Goal: Task Accomplishment & Management: Use online tool/utility

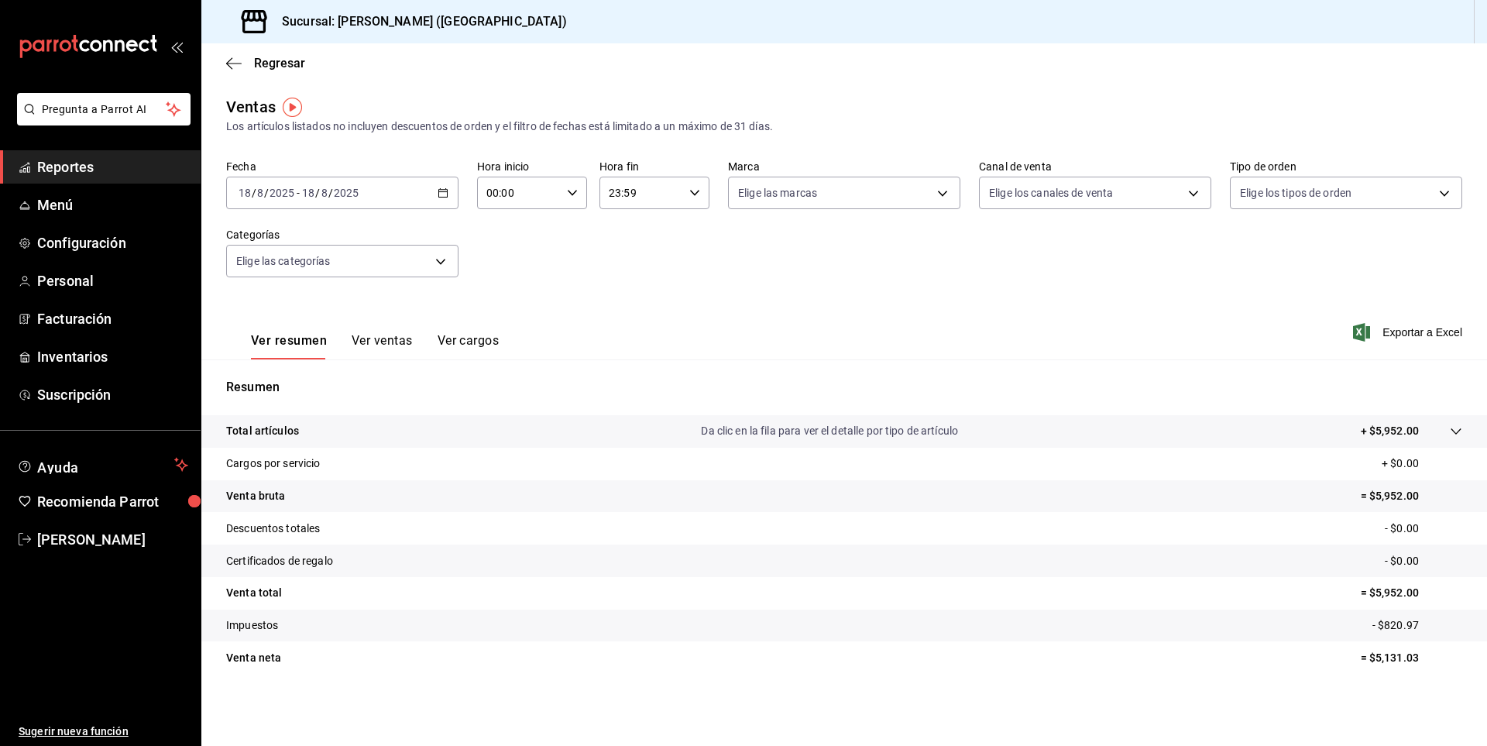
click at [443, 194] on icon "button" at bounding box center [443, 192] width 11 height 11
click at [79, 174] on span "Reportes" at bounding box center [112, 166] width 151 height 21
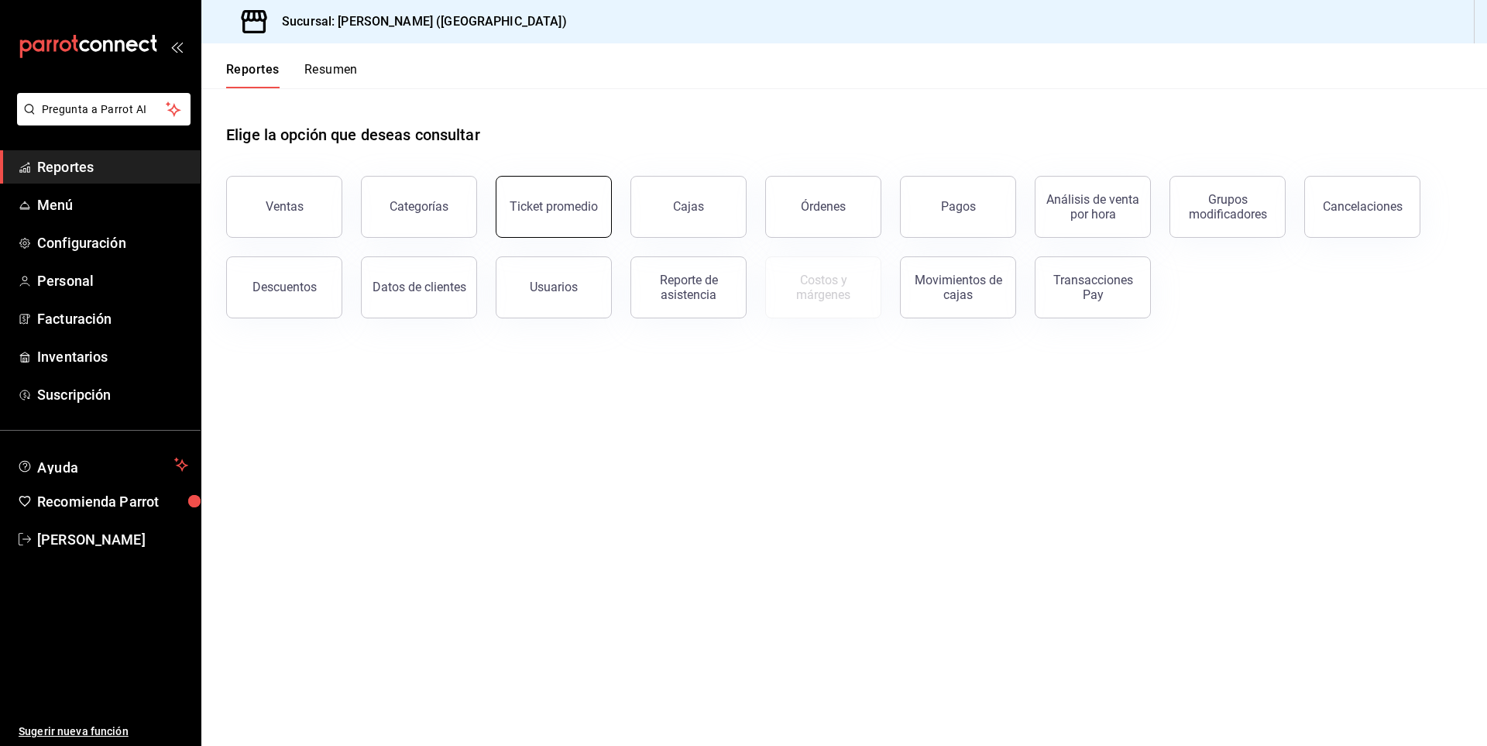
click at [550, 195] on button "Ticket promedio" at bounding box center [554, 207] width 116 height 62
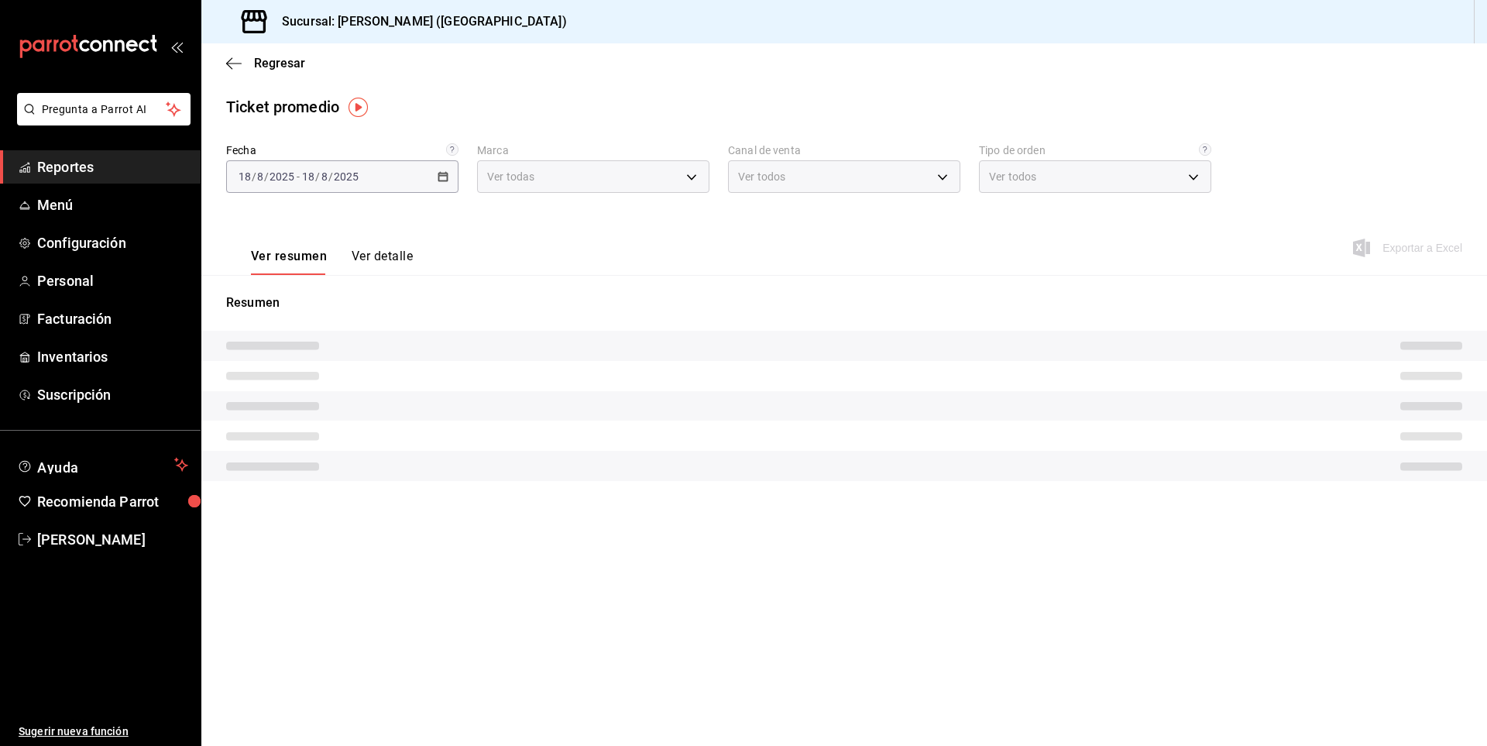
type input "cf0deccf-32cb-456f-8ded-2e43041ed870"
type input "PARROT,UBER_EATS,RAPPI,DIDI_FOOD,ONLINE"
type input "a1201828-f705-4d71-8967-87c02f7a82ae,a3af7f38-45f7-4b7f-a73d-d0ef4b3d8a60,8380e…"
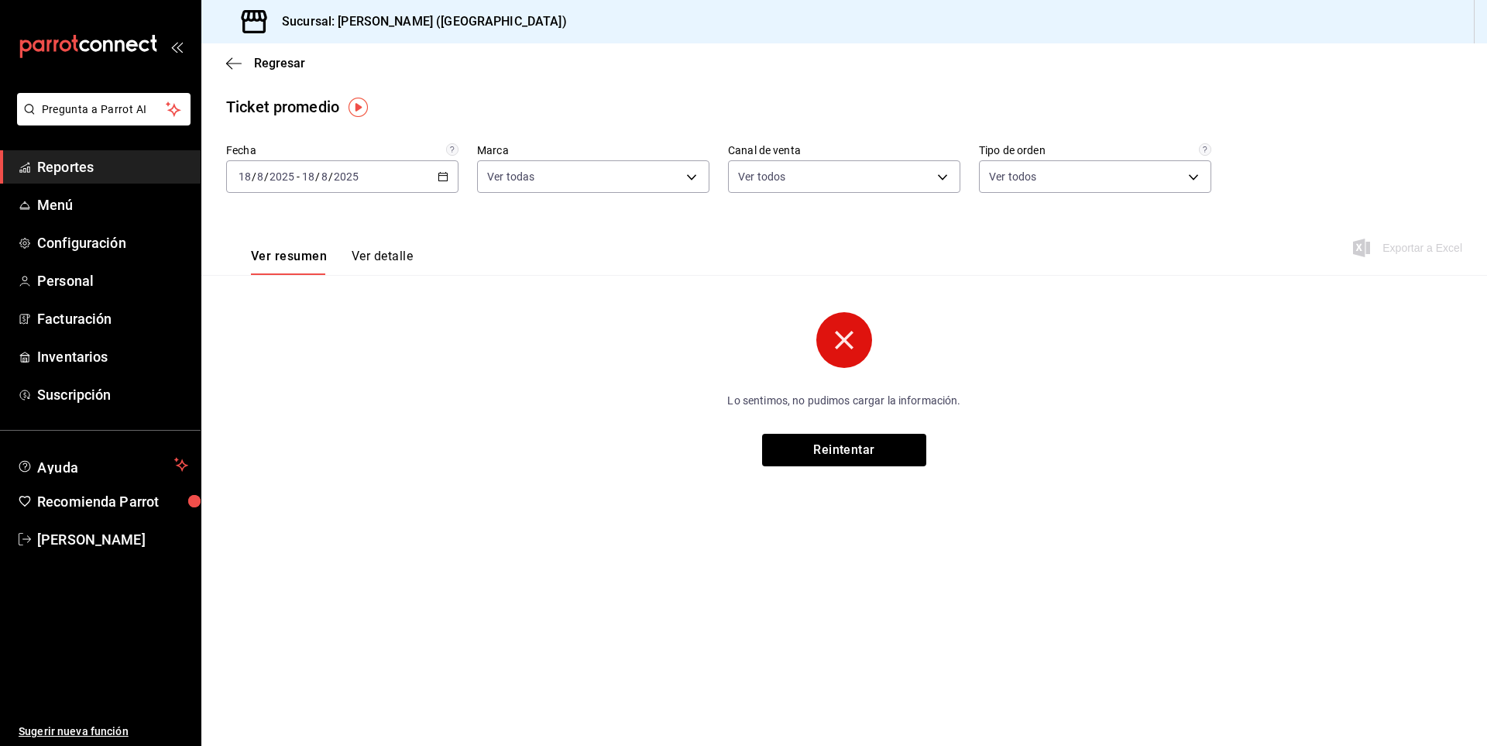
click at [366, 256] on button "Ver detalle" at bounding box center [382, 262] width 61 height 26
click at [864, 446] on button "Reintentar" at bounding box center [844, 450] width 164 height 33
click at [855, 452] on button "Reintentar" at bounding box center [844, 450] width 164 height 33
click at [132, 535] on span "[PERSON_NAME]" at bounding box center [112, 539] width 151 height 21
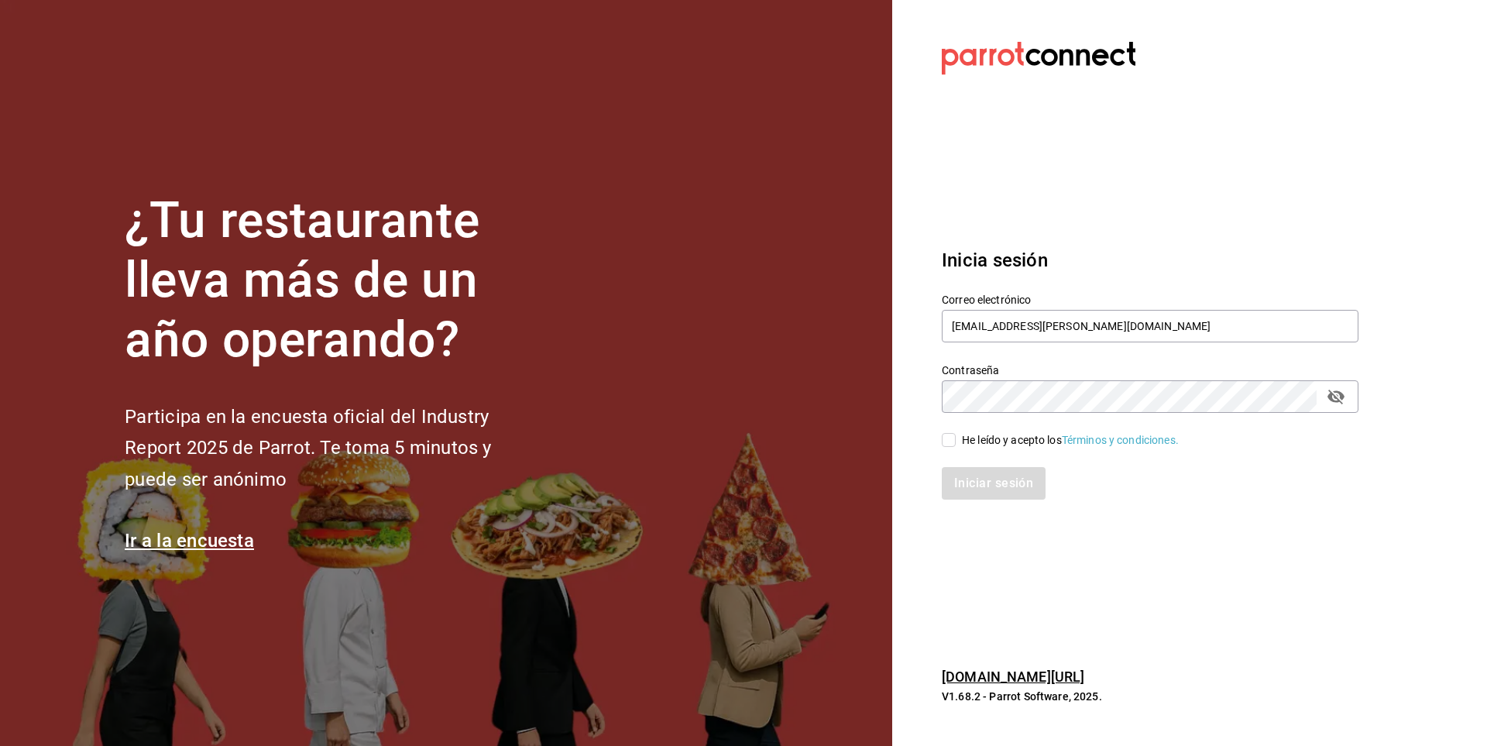
click at [949, 432] on label "He leído y acepto los Términos y condiciones." at bounding box center [1060, 440] width 237 height 16
click at [949, 433] on input "He leído y acepto los Términos y condiciones." at bounding box center [949, 440] width 14 height 14
checkbox input "true"
click at [982, 468] on button "Iniciar sesión" at bounding box center [994, 483] width 105 height 33
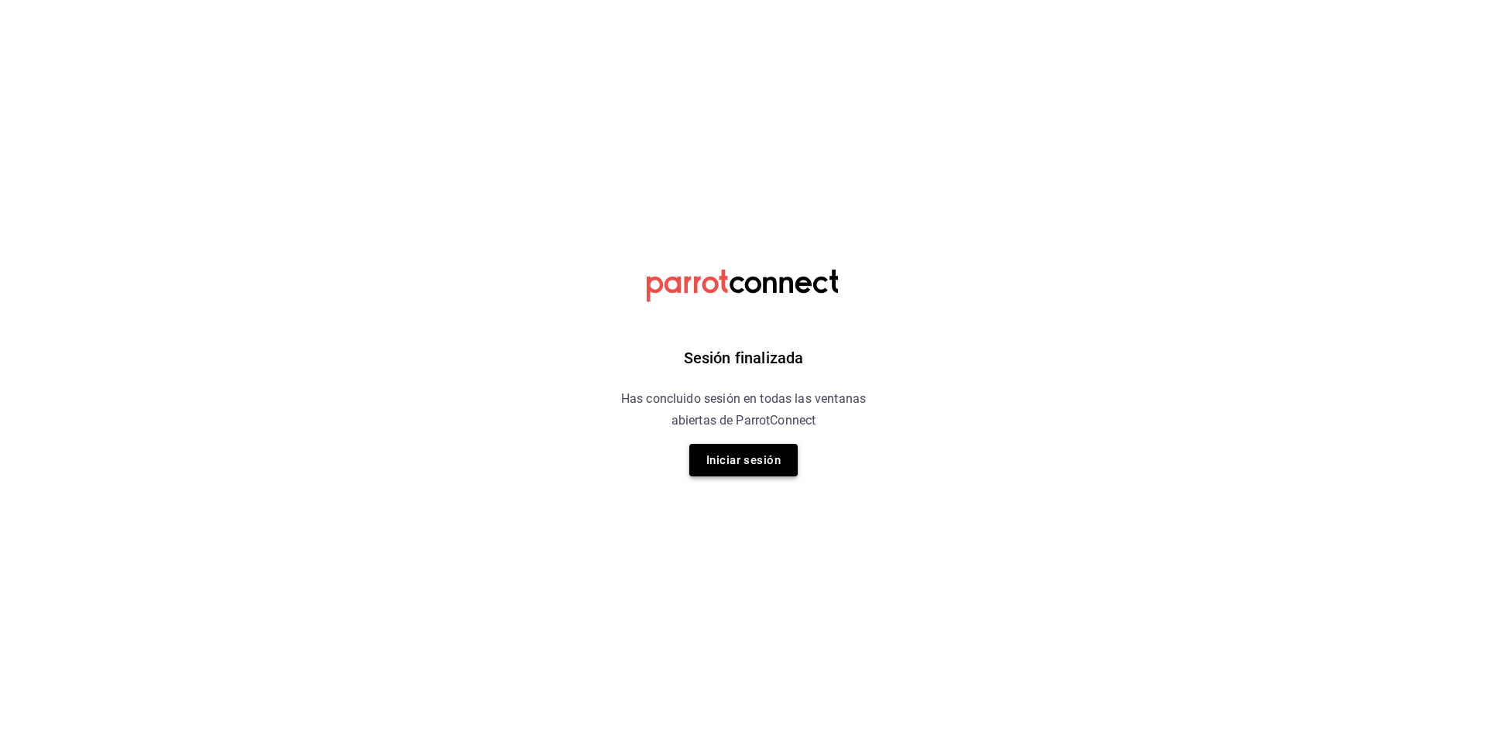
click at [776, 471] on button "Iniciar sesión" at bounding box center [743, 460] width 108 height 33
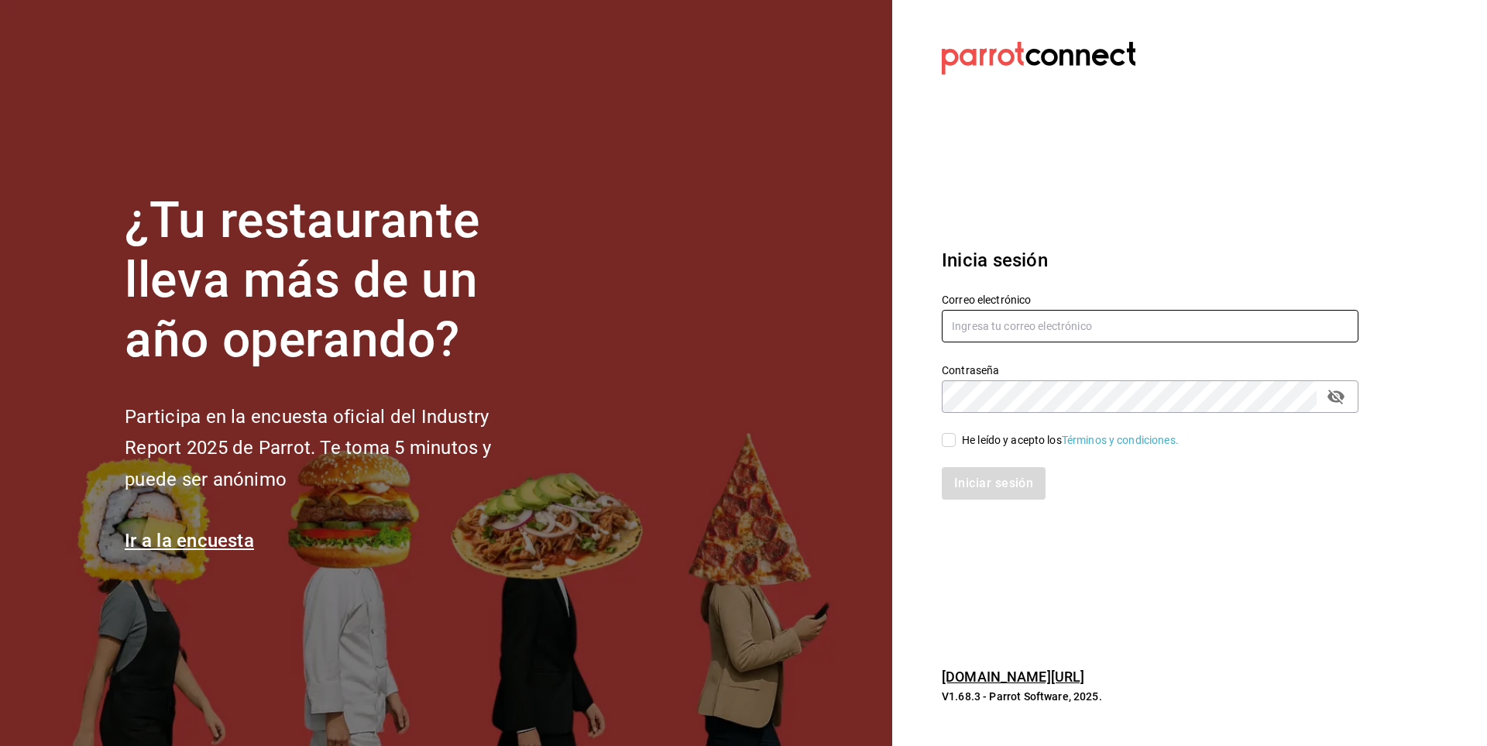
type input "arian.meza@grupoimperio.org"
click at [952, 447] on input "He leído y acepto los Términos y condiciones." at bounding box center [949, 440] width 14 height 14
checkbox input "true"
click at [969, 487] on button "Iniciar sesión" at bounding box center [994, 483] width 105 height 33
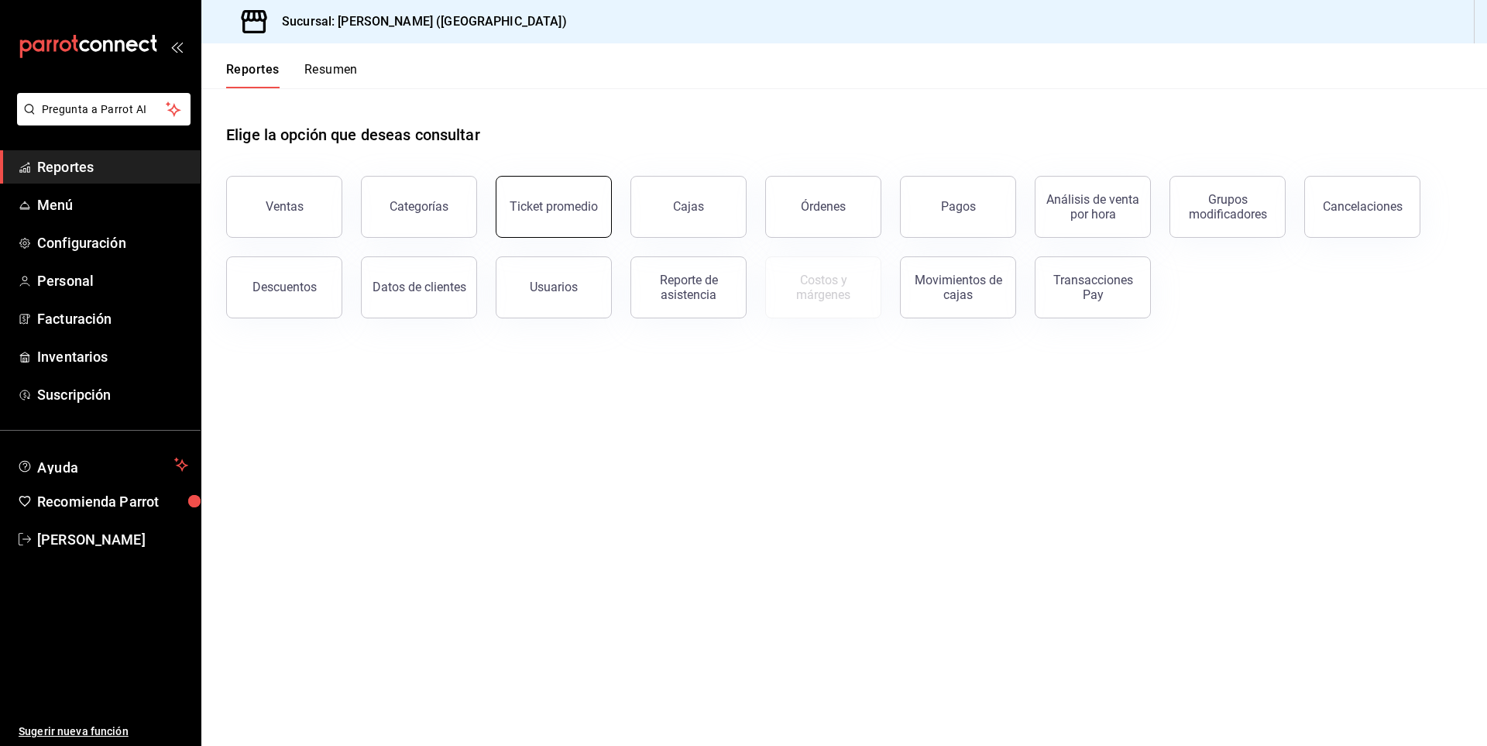
click at [571, 216] on button "Ticket promedio" at bounding box center [554, 207] width 116 height 62
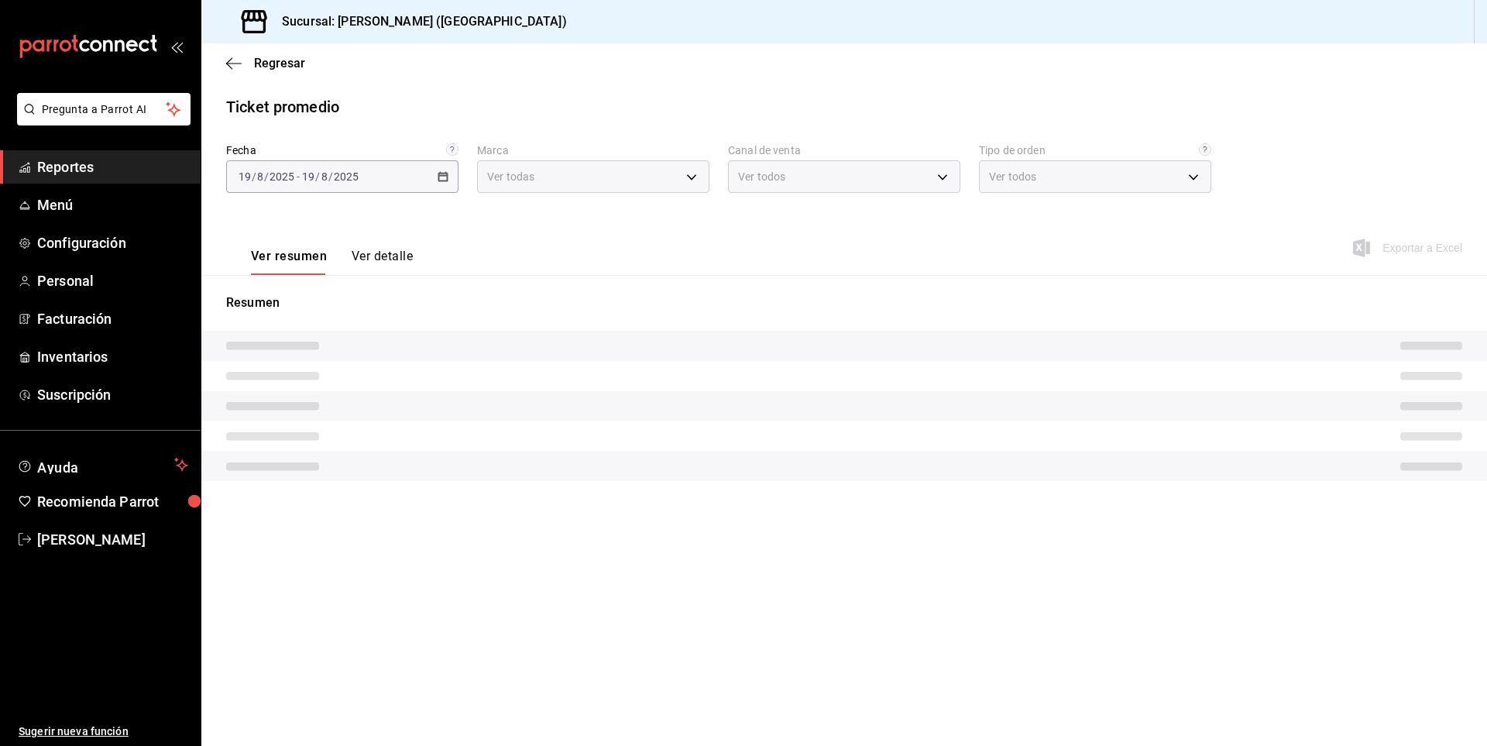
type input "cf0deccf-32cb-456f-8ded-2e43041ed870"
type input "PARROT,UBER_EATS,RAPPI,DIDI_FOOD,ONLINE"
type input "a1201828-f705-4d71-8967-87c02f7a82ae,a3af7f38-45f7-4b7f-a73d-d0ef4b3d8a60,8380e…"
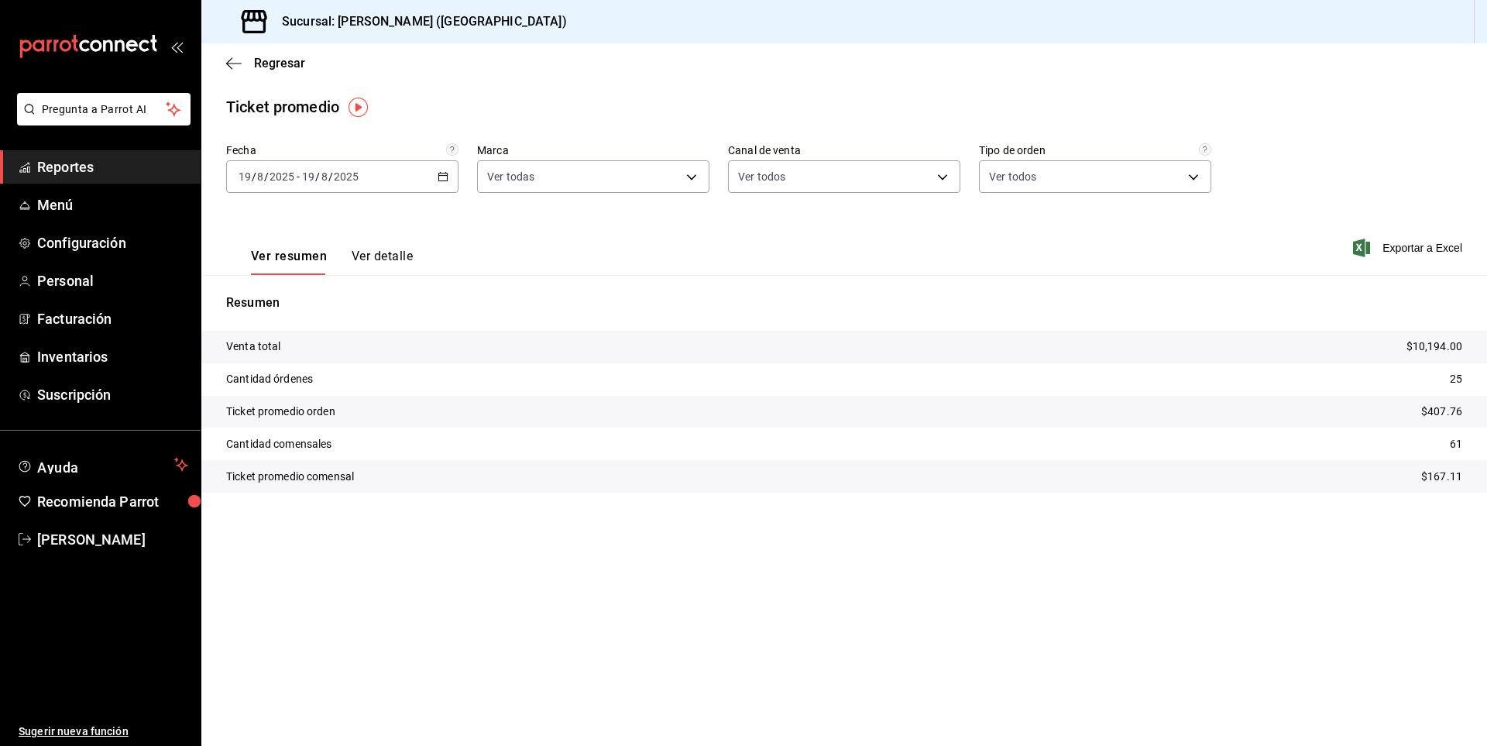
click at [365, 255] on button "Ver detalle" at bounding box center [382, 262] width 61 height 26
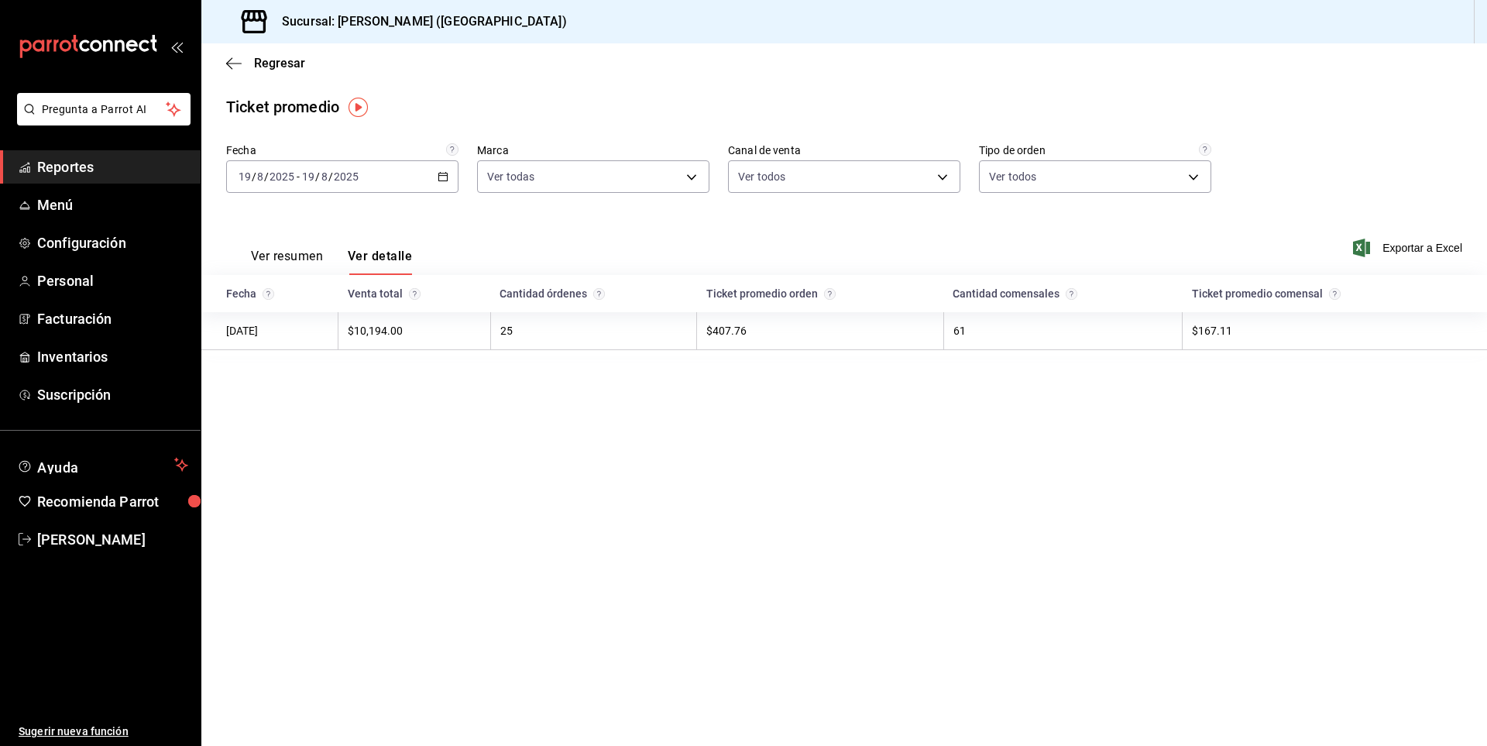
click at [444, 169] on div "[DATE] [DATE] - [DATE] [DATE]" at bounding box center [342, 176] width 232 height 33
drag, startPoint x: 531, startPoint y: 246, endPoint x: 449, endPoint y: 210, distance: 90.5
click at [531, 247] on div "Ver resumen Ver detalle Exportar a Excel" at bounding box center [844, 243] width 1286 height 64
click at [303, 253] on button "Ver resumen" at bounding box center [287, 262] width 72 height 26
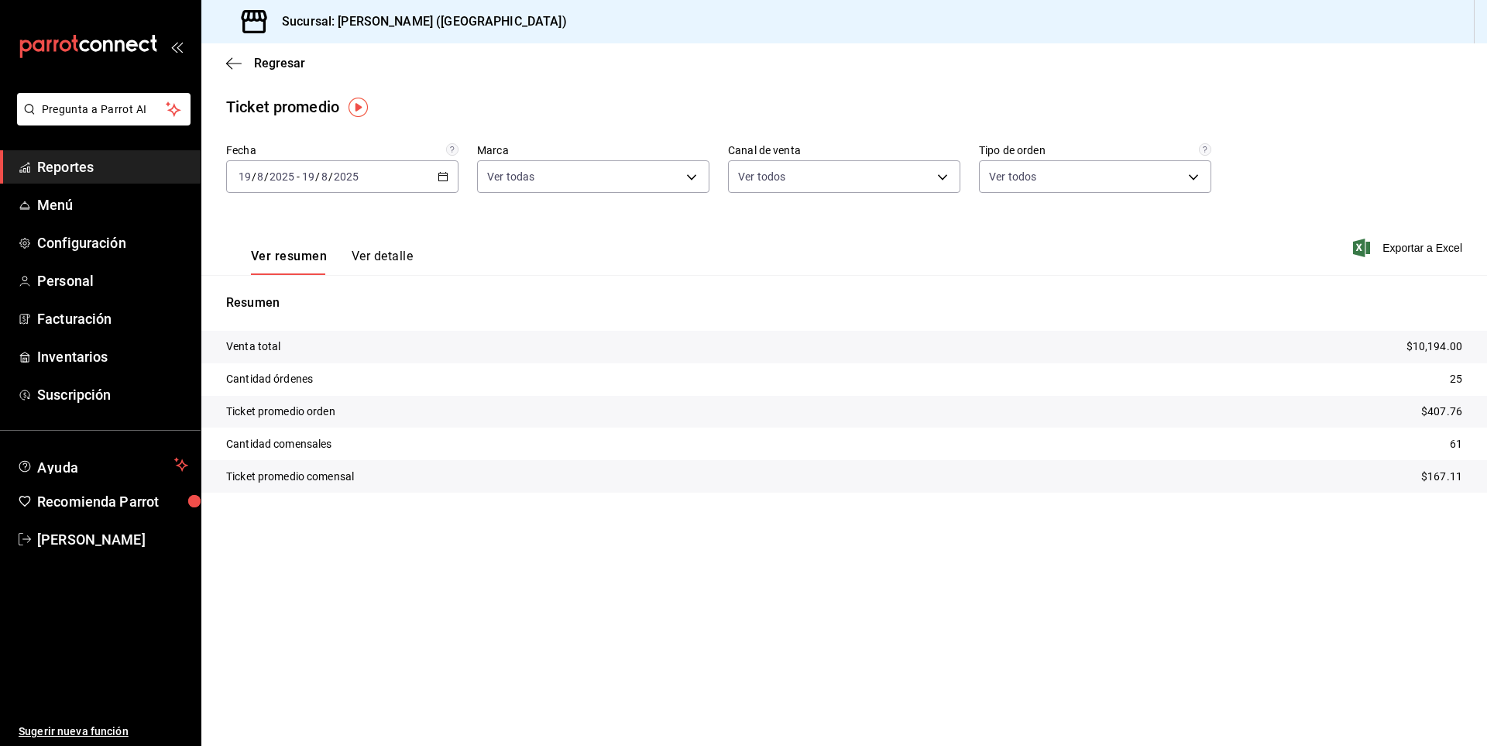
click at [451, 174] on div "[DATE] [DATE] - [DATE] [DATE]" at bounding box center [342, 176] width 232 height 33
click at [336, 323] on span "Mes actual" at bounding box center [299, 328] width 120 height 16
click at [450, 170] on div "2025-08-01 1 / 8 / 2025 - 2025-08-19 19 / 8 / 2025" at bounding box center [342, 176] width 232 height 33
click at [313, 360] on span "Rango de fechas" at bounding box center [299, 363] width 120 height 16
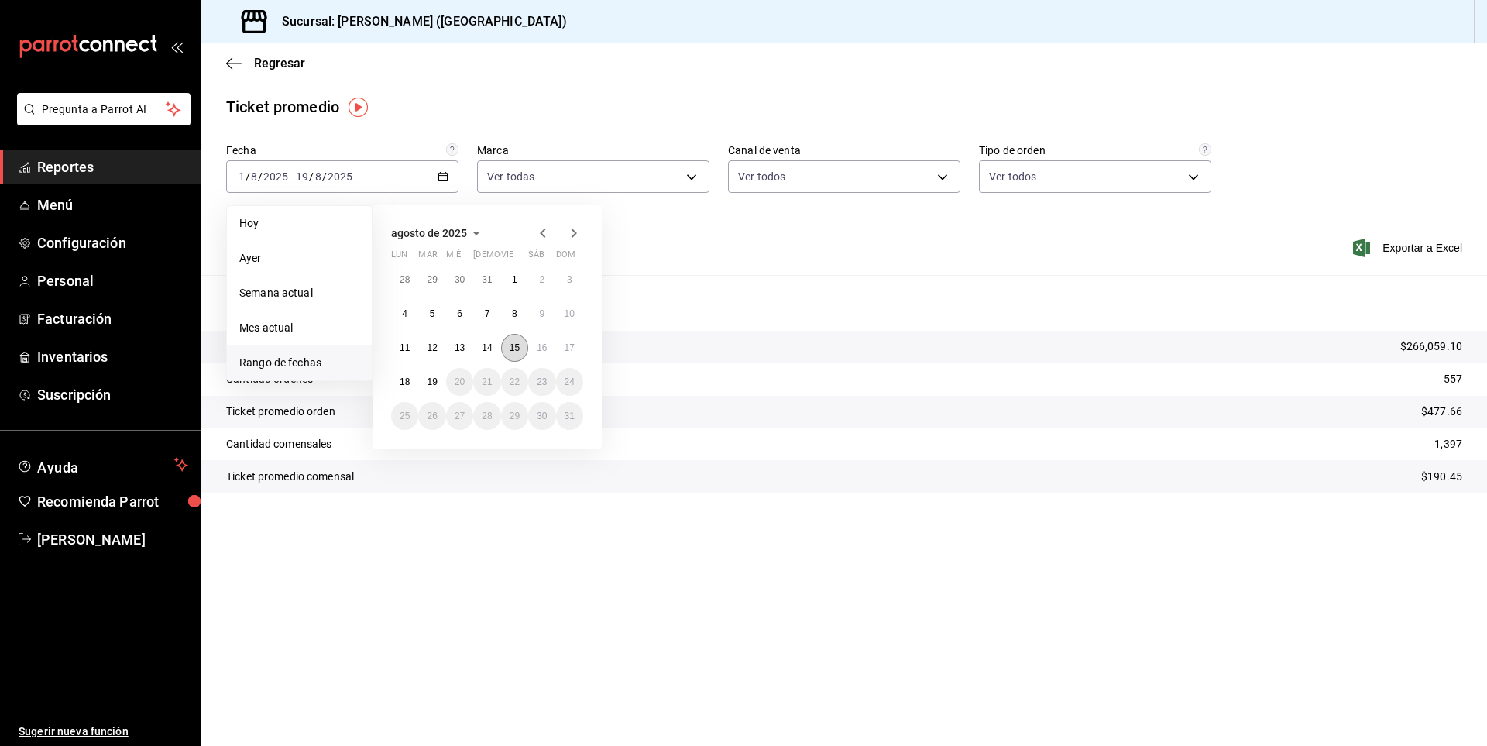
click at [515, 342] on abbr "15" at bounding box center [515, 347] width 10 height 11
click at [428, 374] on button "19" at bounding box center [431, 382] width 27 height 28
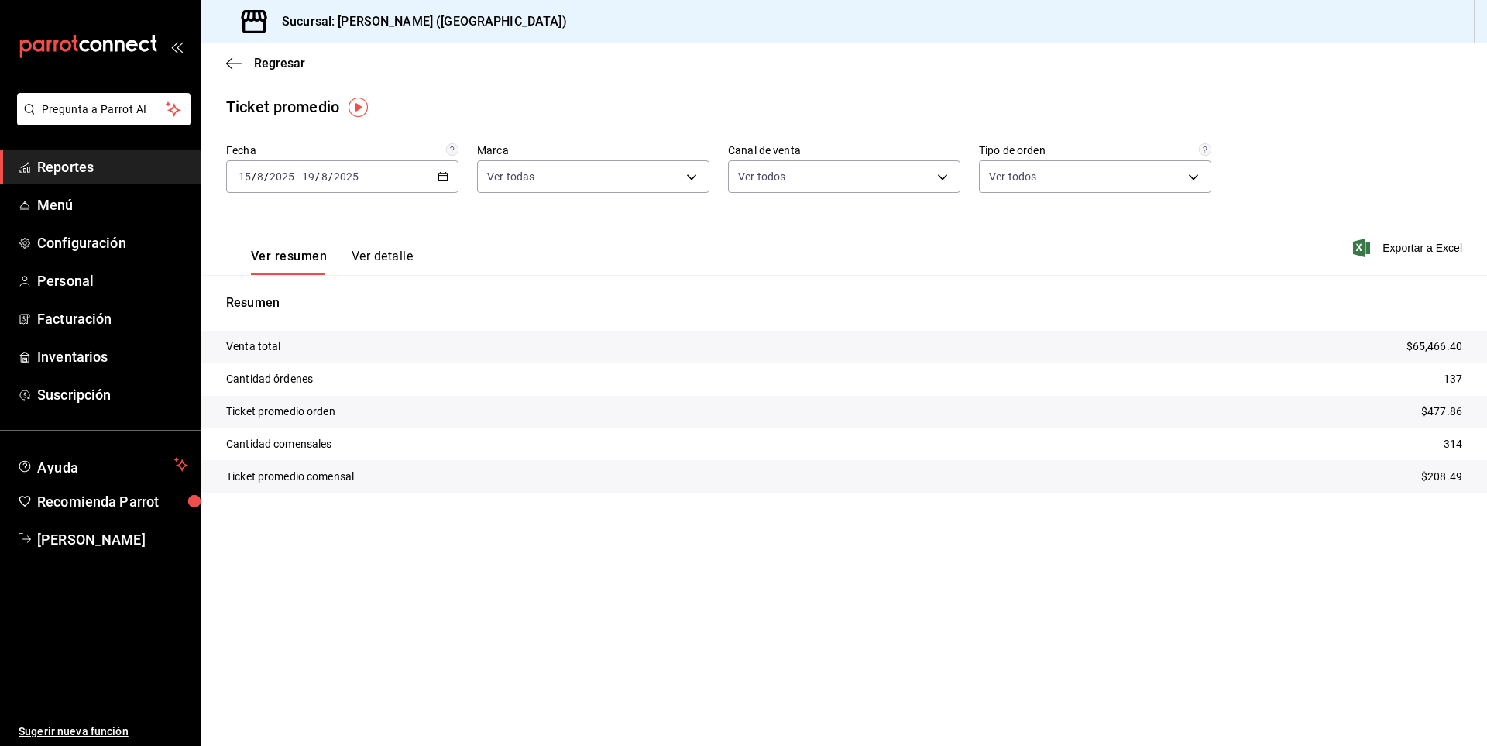
click at [385, 259] on button "Ver detalle" at bounding box center [382, 262] width 61 height 26
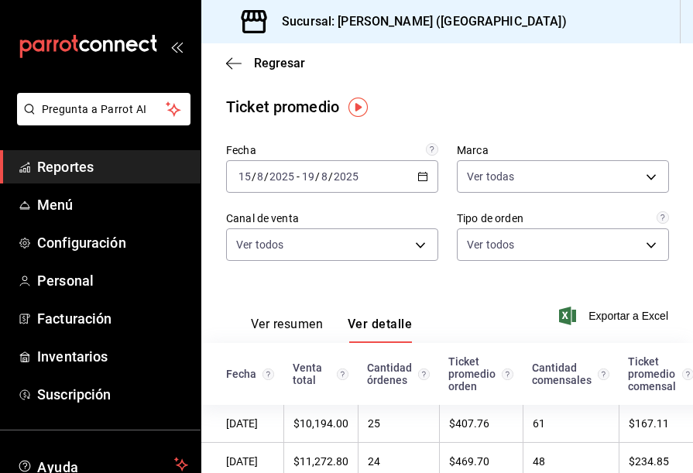
drag, startPoint x: 589, startPoint y: 80, endPoint x: 520, endPoint y: 59, distance: 72.1
click at [520, 59] on div "Regresar" at bounding box center [447, 63] width 492 height 40
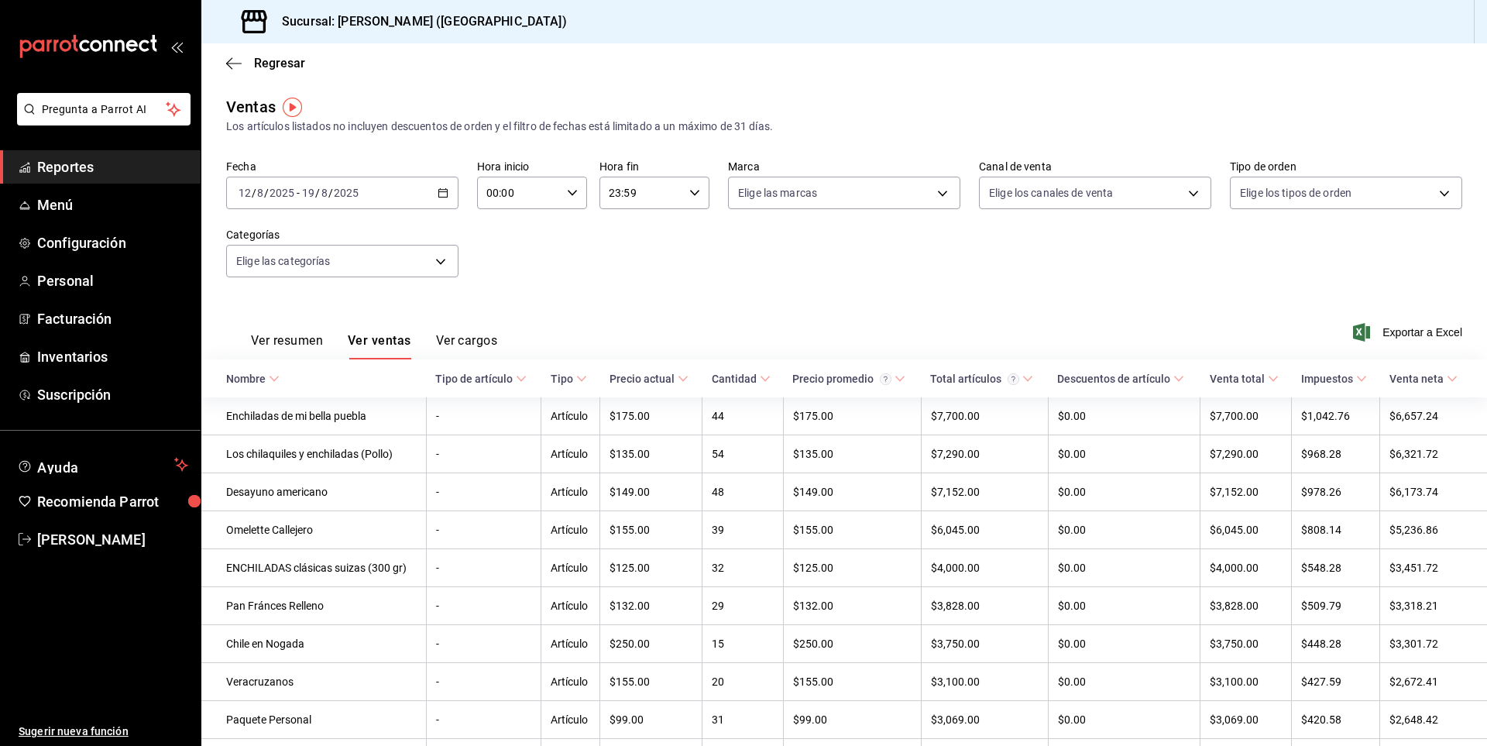
click at [223, 64] on div "Regresar" at bounding box center [844, 63] width 1286 height 40
click at [236, 64] on icon "button" at bounding box center [233, 64] width 15 height 14
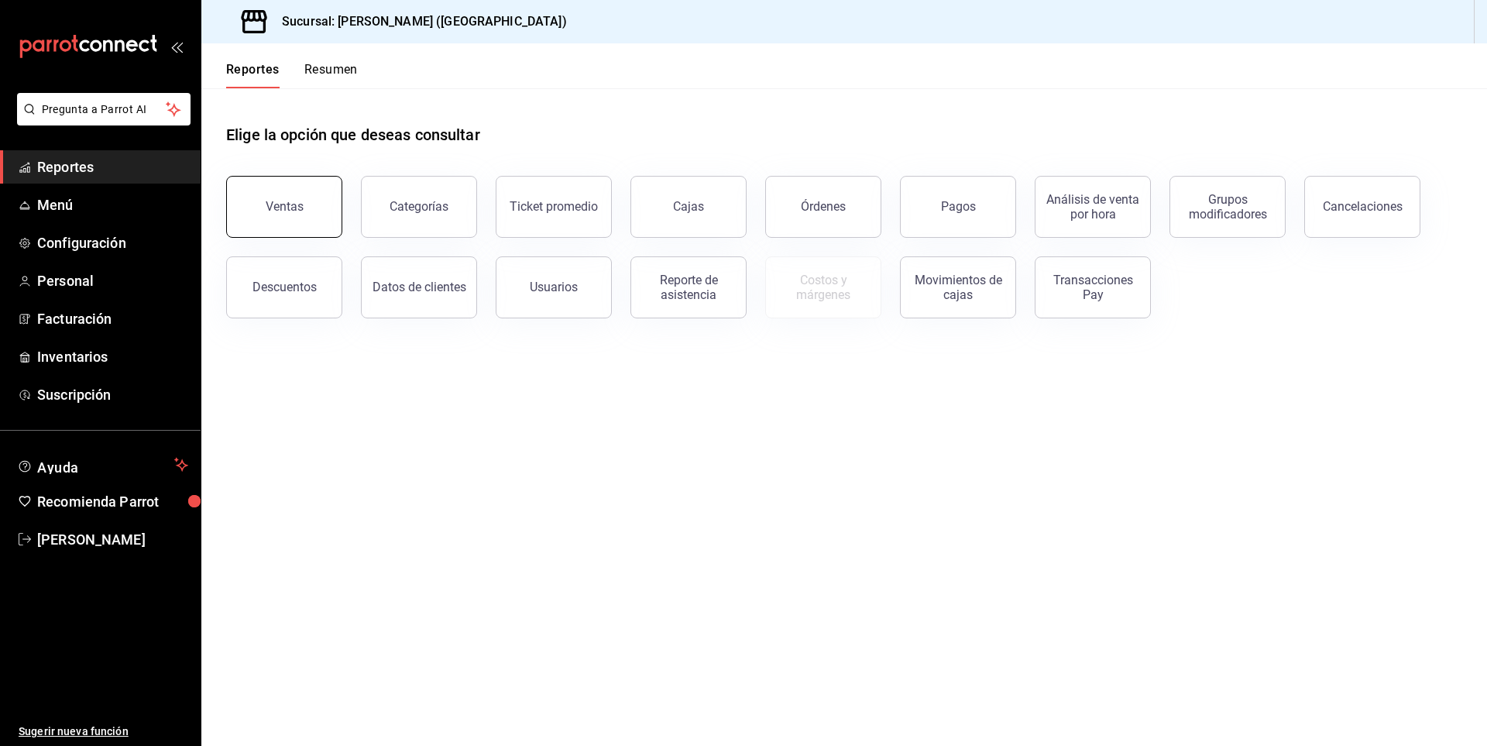
click at [315, 211] on button "Ventas" at bounding box center [284, 207] width 116 height 62
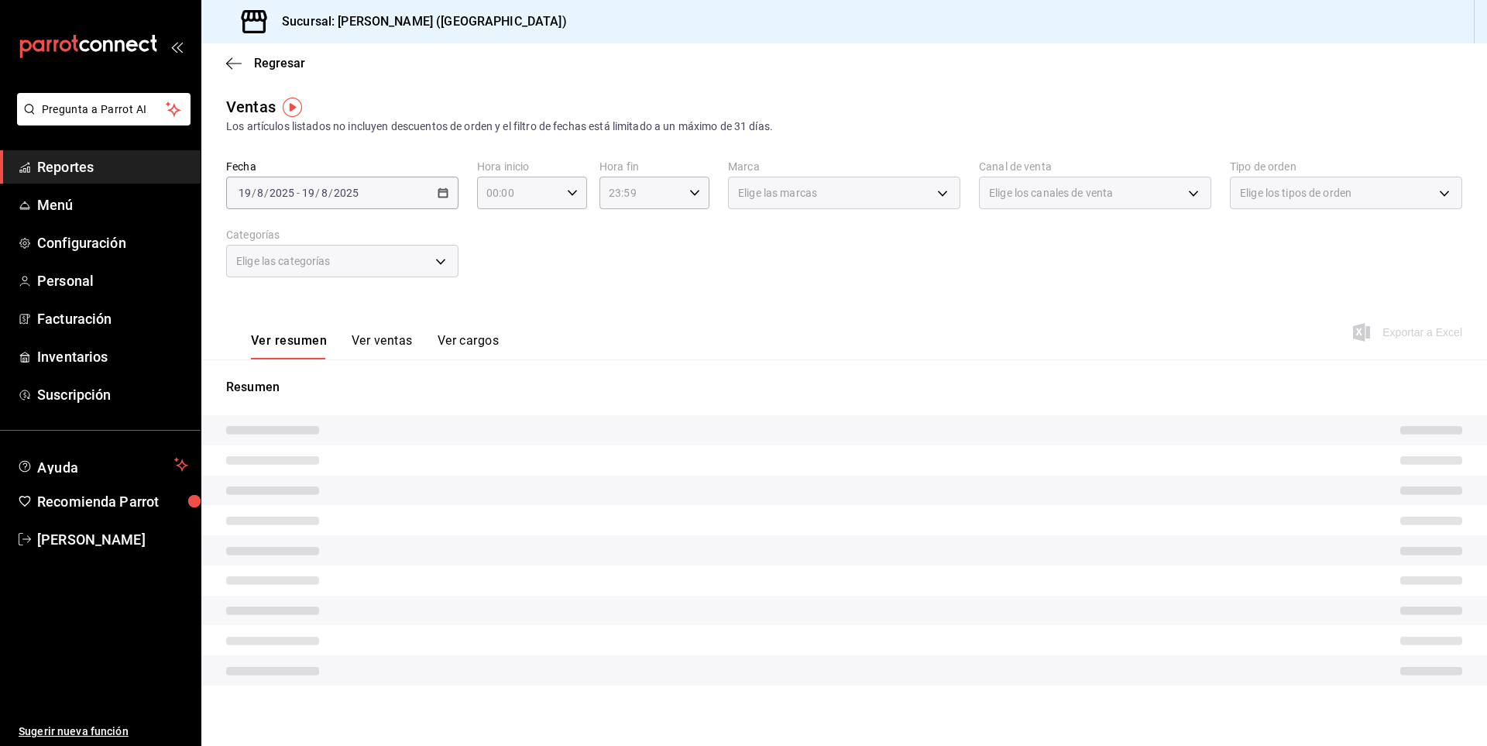
click at [432, 192] on div "[DATE] [DATE] - [DATE] [DATE]" at bounding box center [342, 193] width 232 height 33
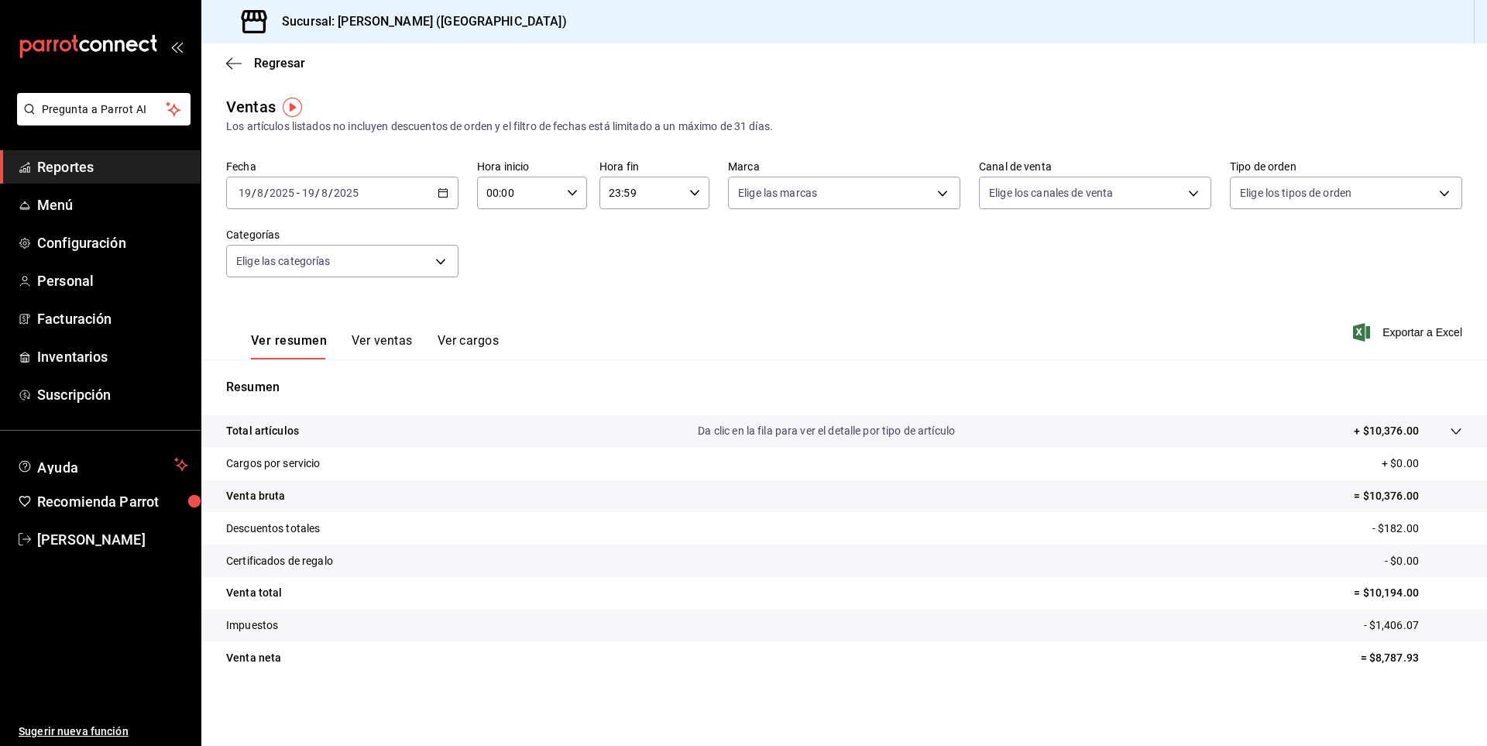
click at [444, 194] on icon "button" at bounding box center [443, 192] width 11 height 11
click at [312, 373] on span "Rango de fechas" at bounding box center [299, 379] width 120 height 16
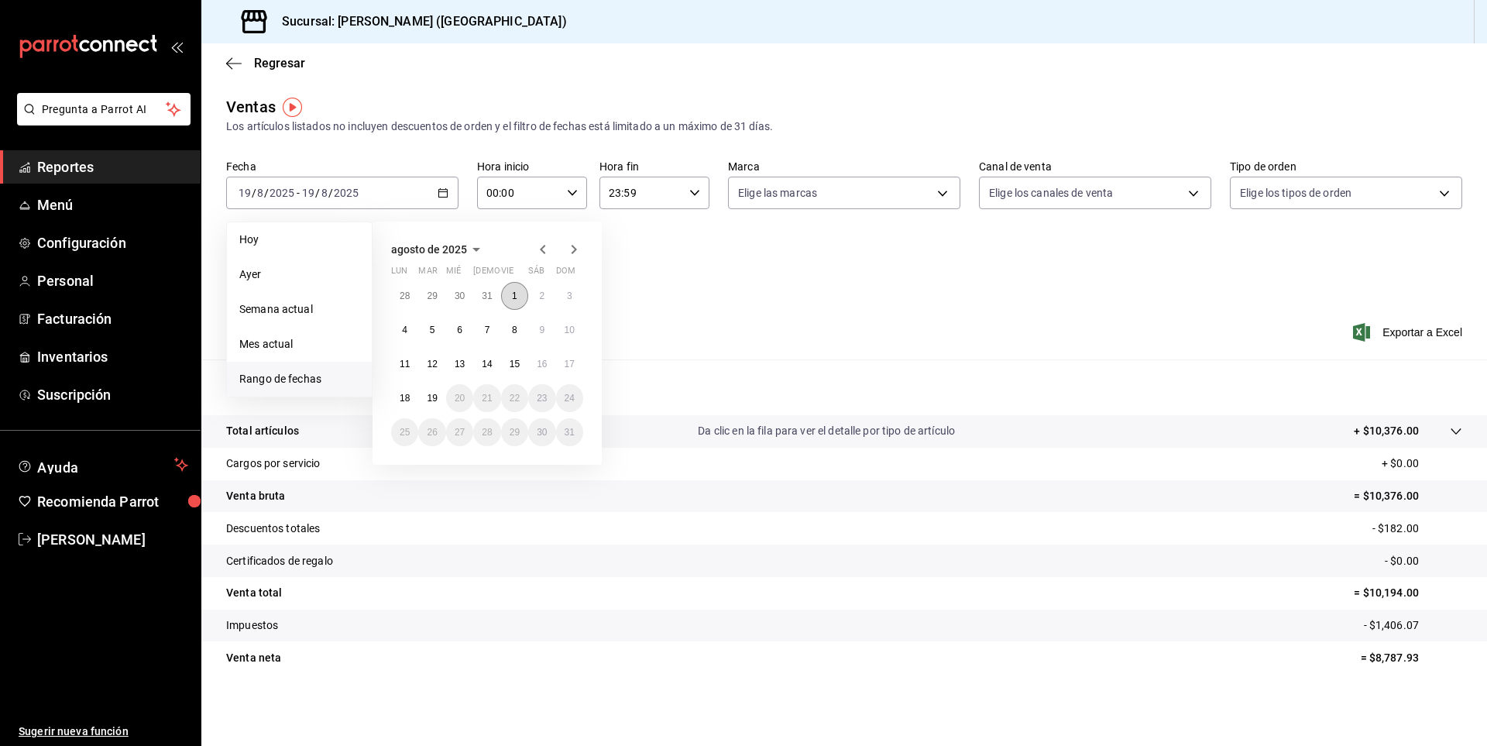
click at [518, 300] on button "1" at bounding box center [514, 296] width 27 height 28
drag, startPoint x: 438, startPoint y: 403, endPoint x: 566, endPoint y: 444, distance: 133.5
click at [438, 404] on button "19" at bounding box center [431, 398] width 27 height 28
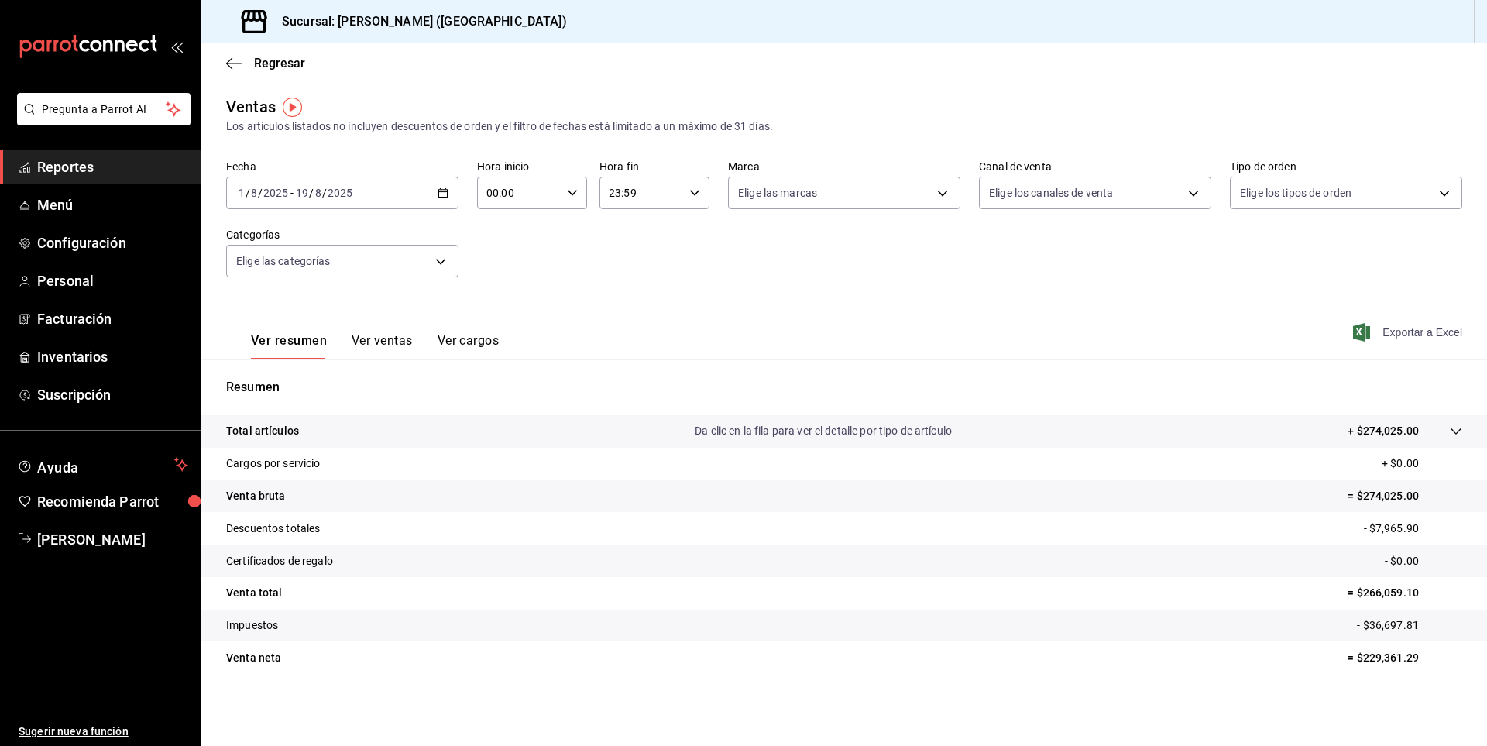
click at [1398, 330] on span "Exportar a Excel" at bounding box center [1410, 332] width 106 height 19
click at [409, 347] on button "Ver ventas" at bounding box center [382, 346] width 61 height 26
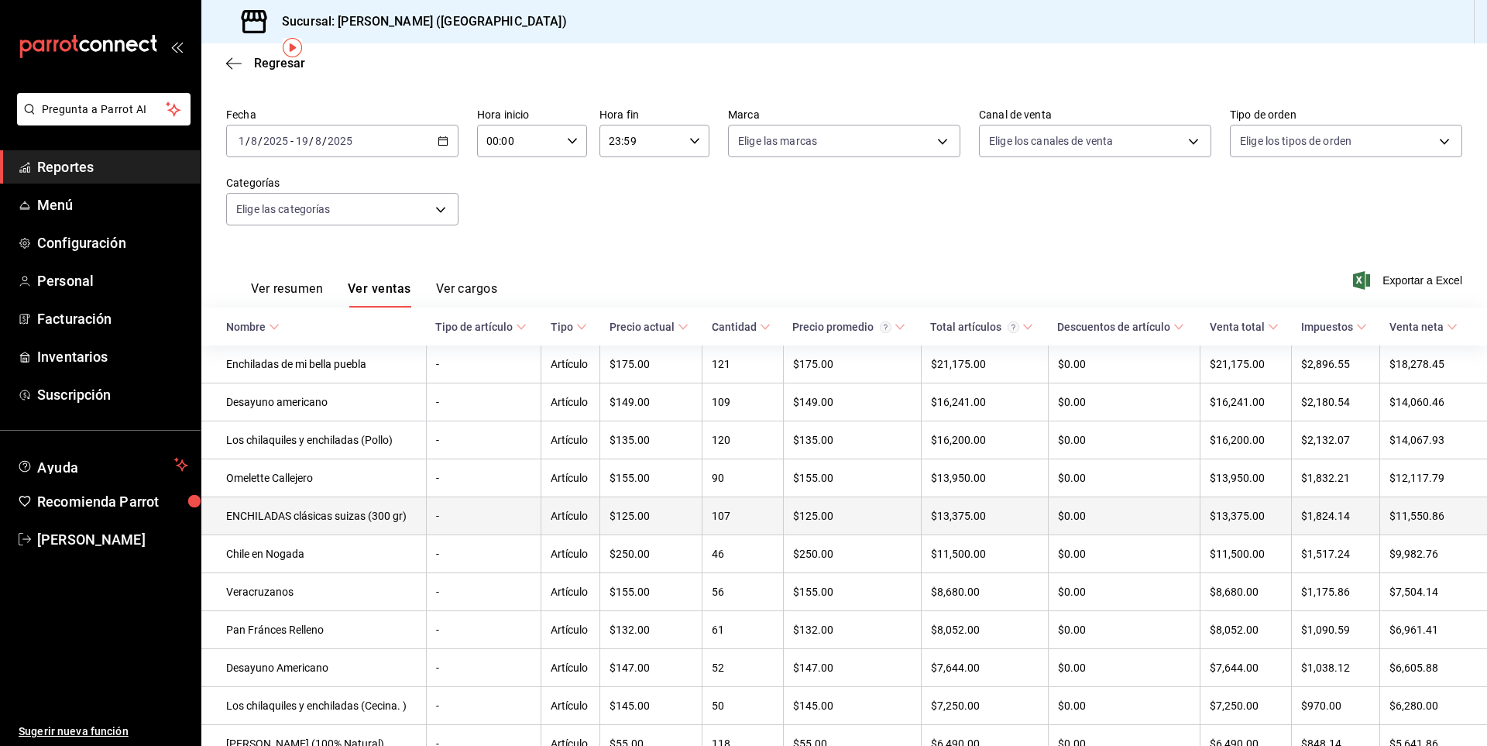
scroll to position [77, 0]
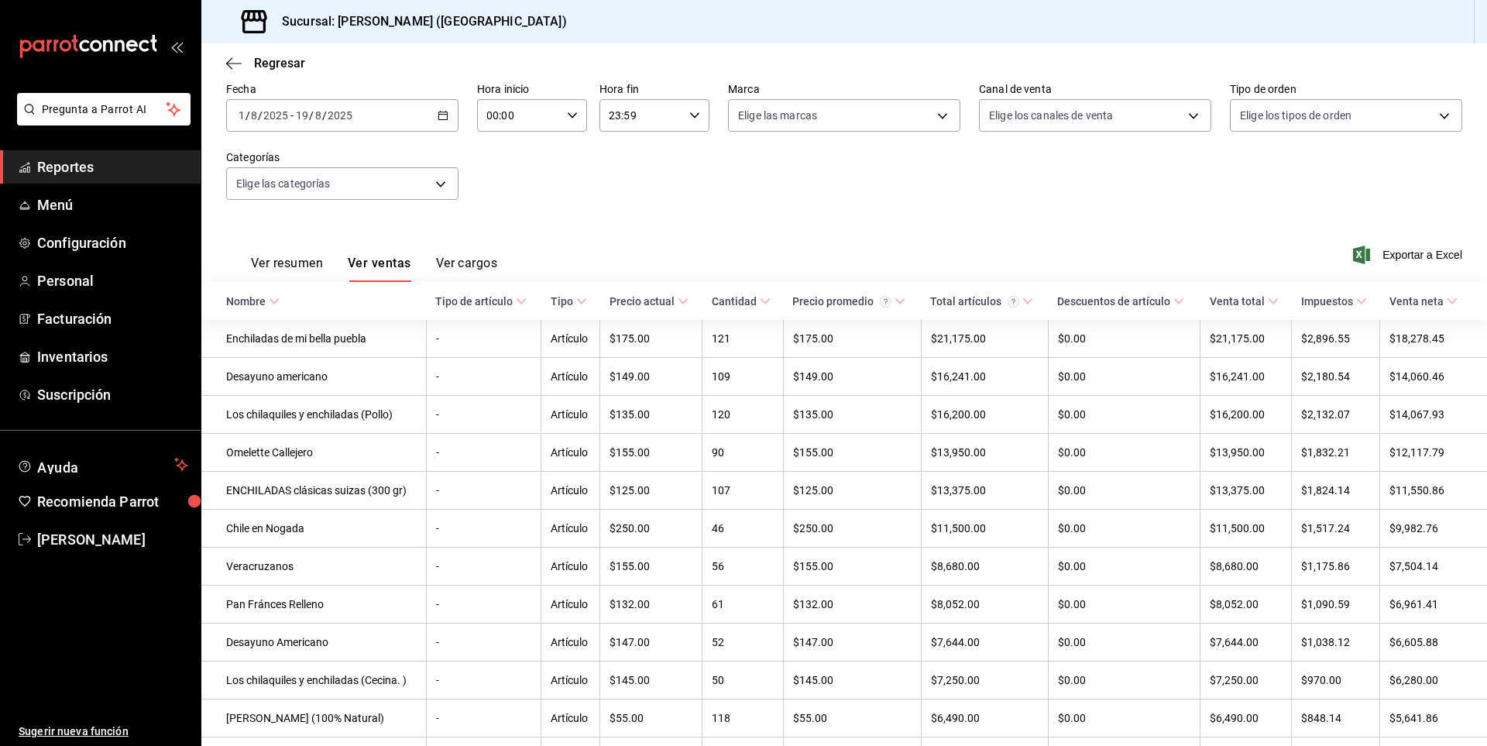
click at [480, 273] on button "Ver cargos" at bounding box center [467, 269] width 62 height 26
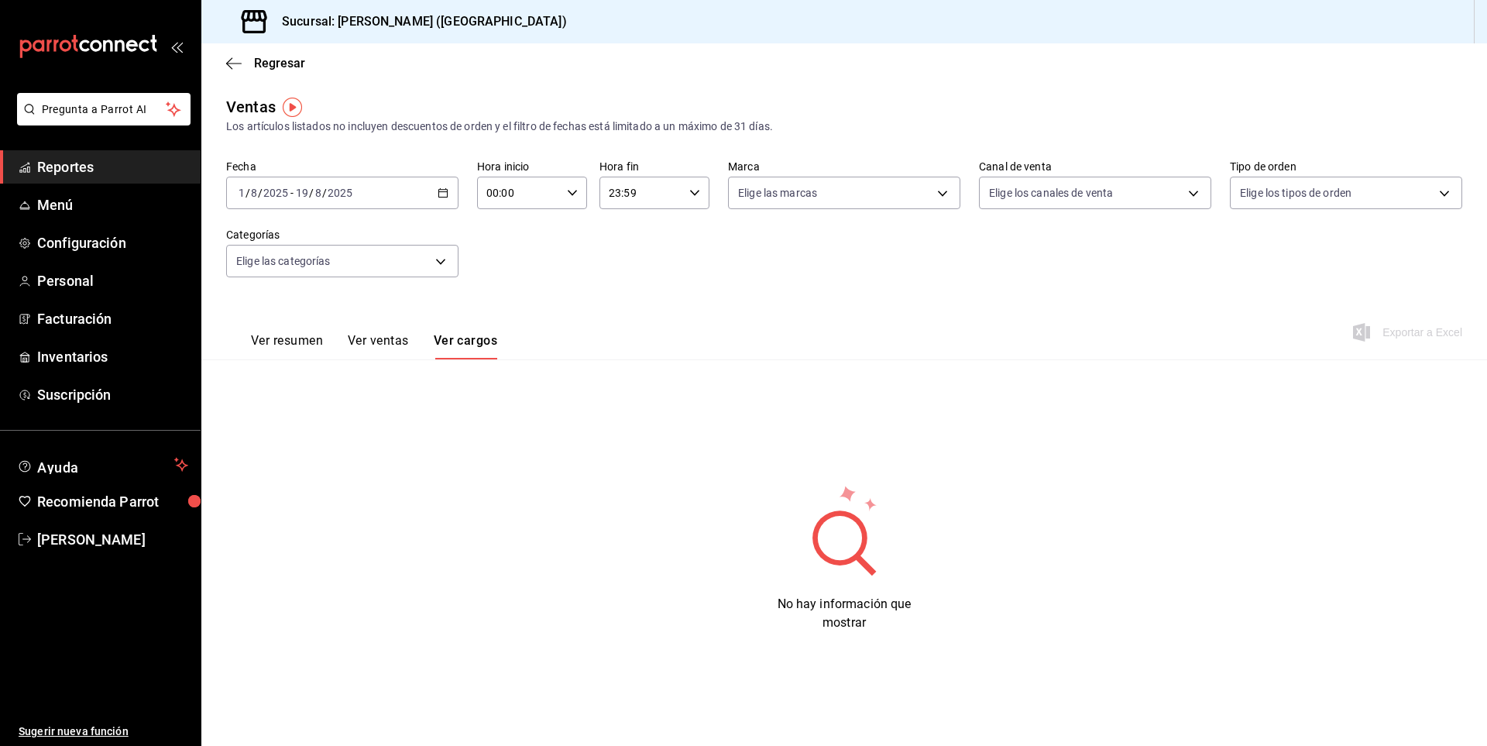
click at [308, 338] on button "Ver resumen" at bounding box center [287, 346] width 72 height 26
